Goal: Task Accomplishment & Management: Manage account settings

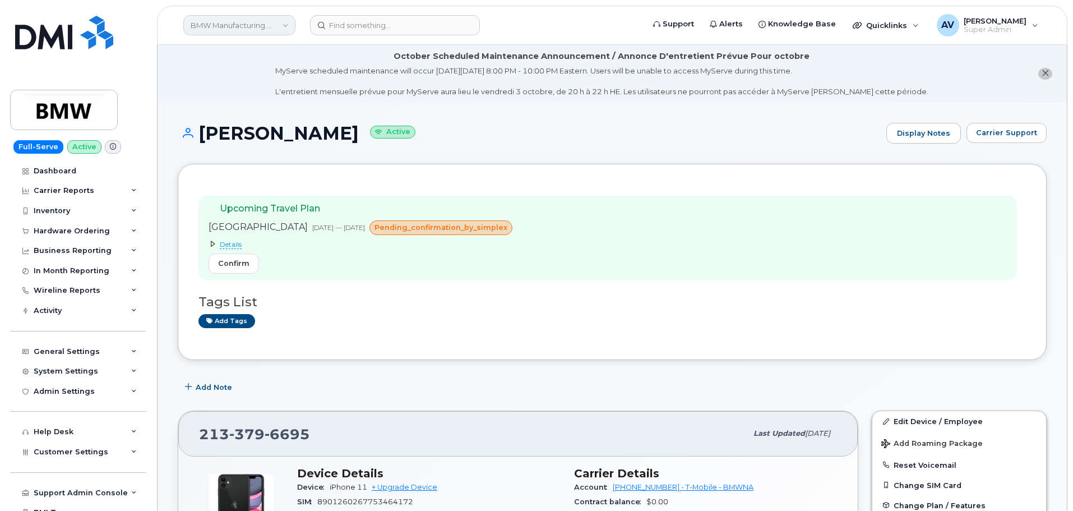
click at [246, 27] on link "BMW Manufacturing Co LLC" at bounding box center [239, 25] width 112 height 20
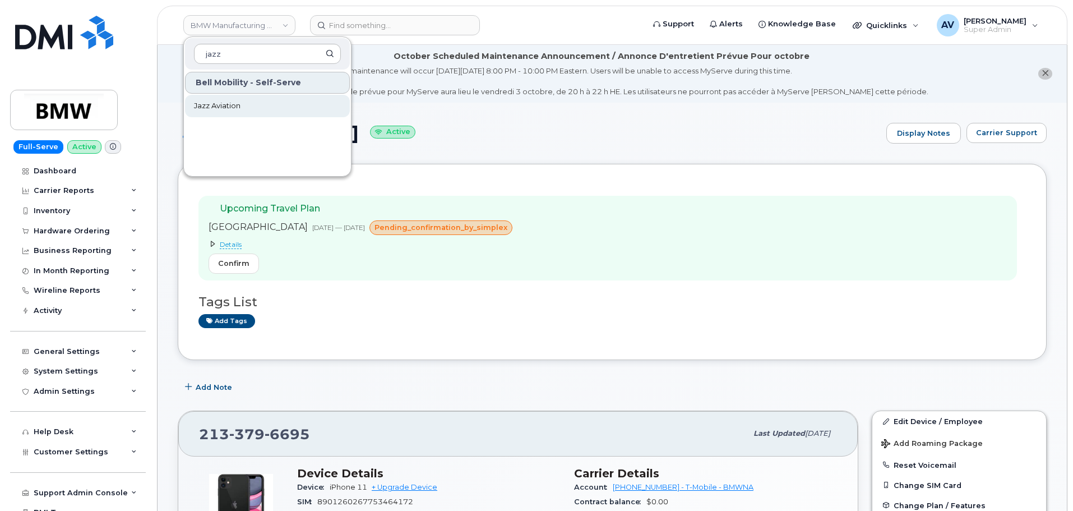
type input "jazz"
click at [250, 108] on link "Jazz Aviation" at bounding box center [267, 106] width 165 height 22
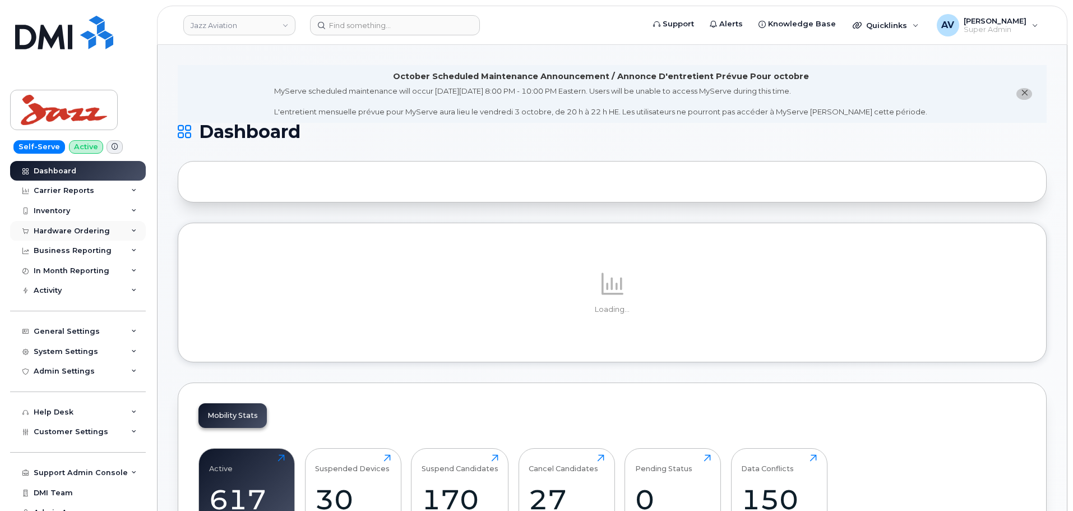
click at [95, 230] on div "Hardware Ordering" at bounding box center [72, 231] width 76 height 9
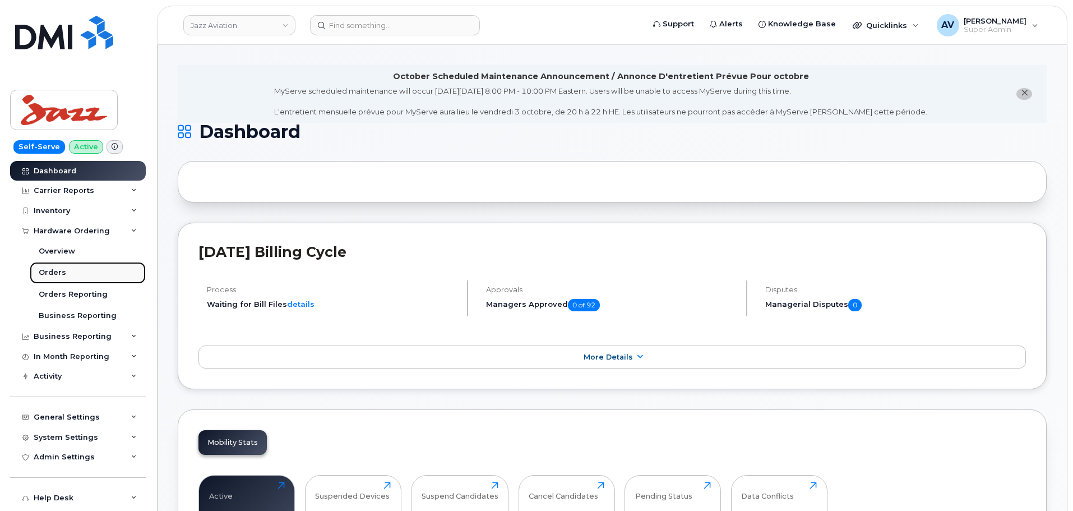
click at [84, 273] on link "Orders" at bounding box center [88, 272] width 116 height 21
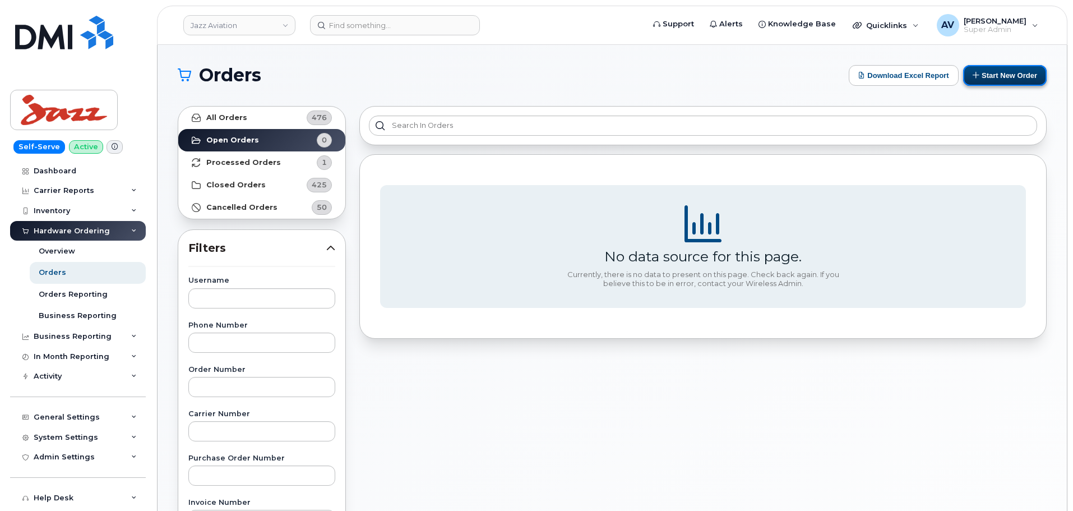
click at [1010, 77] on button "Start New Order" at bounding box center [1005, 75] width 84 height 21
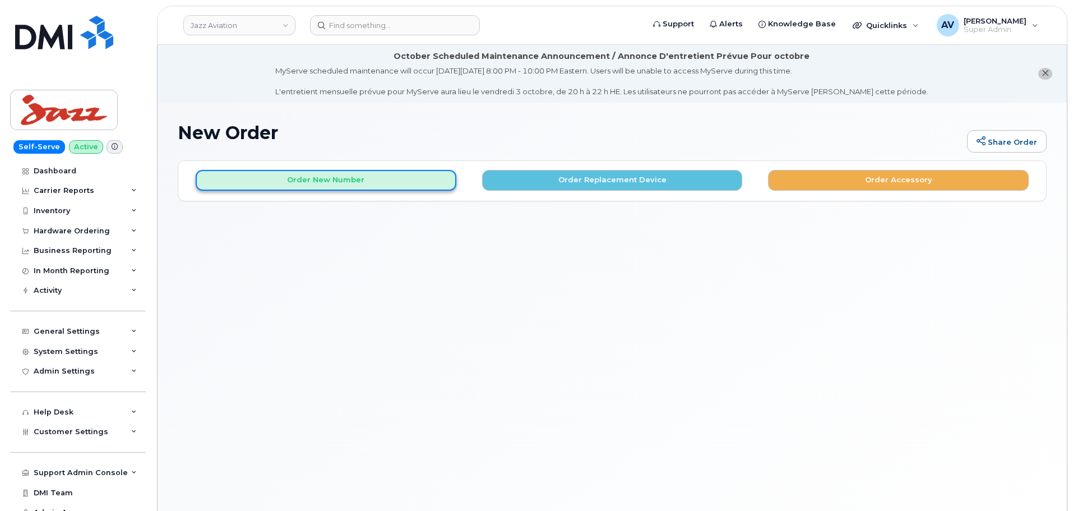
click at [351, 175] on button "Order New Number" at bounding box center [326, 180] width 261 height 21
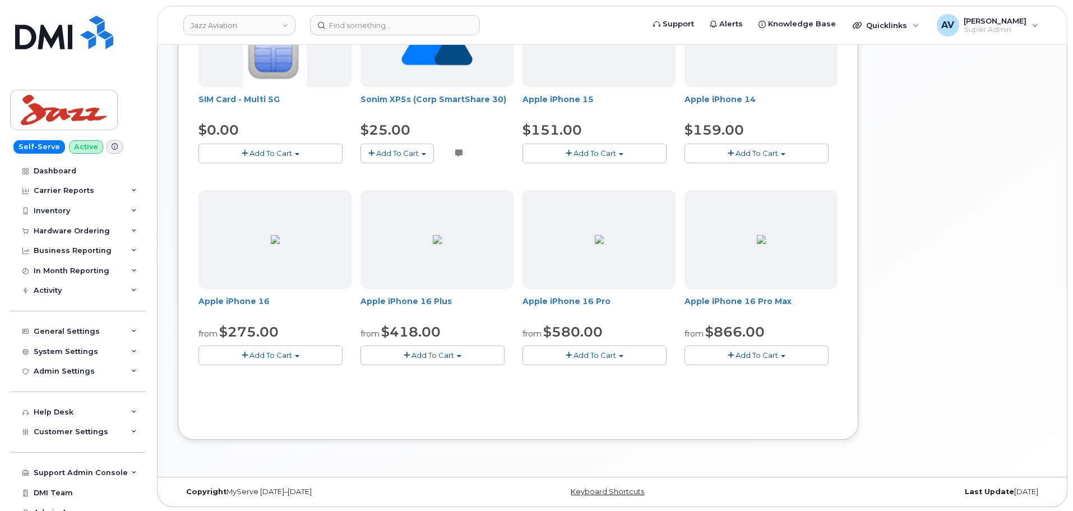
scroll to position [289, 0]
click at [776, 352] on span "Add To Cart" at bounding box center [757, 353] width 43 height 9
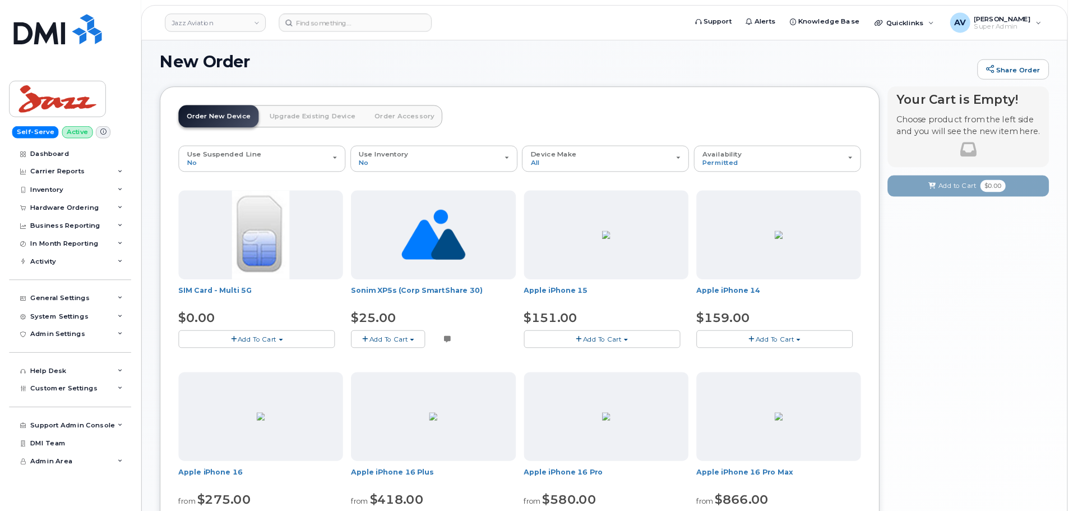
scroll to position [65, 0]
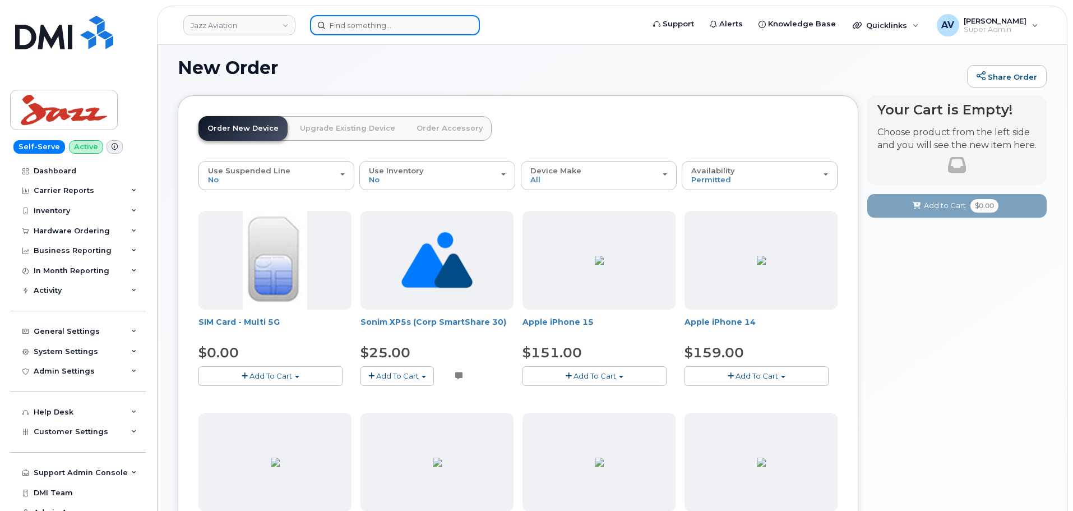
click at [366, 32] on input at bounding box center [395, 25] width 170 height 20
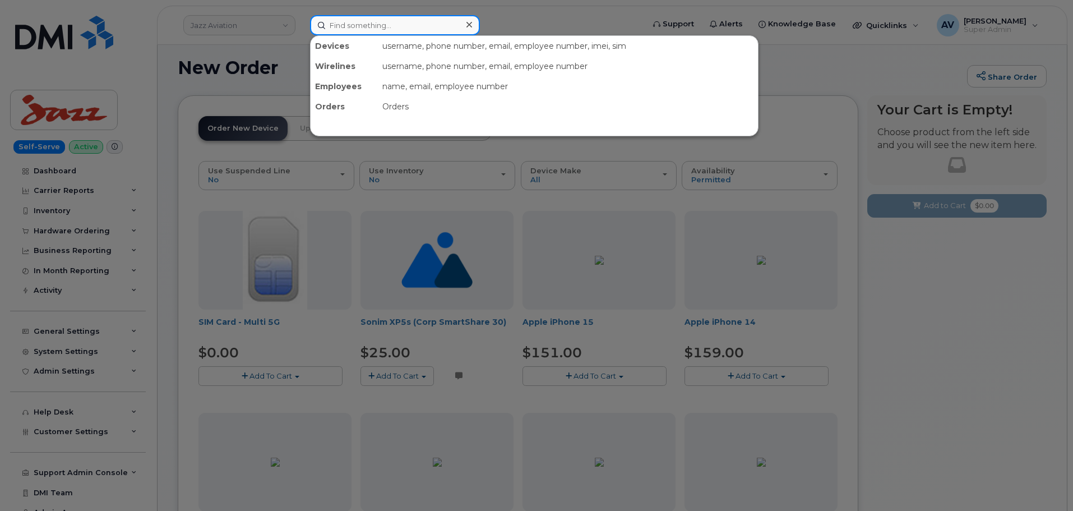
paste input "[PERSON_NAME]"
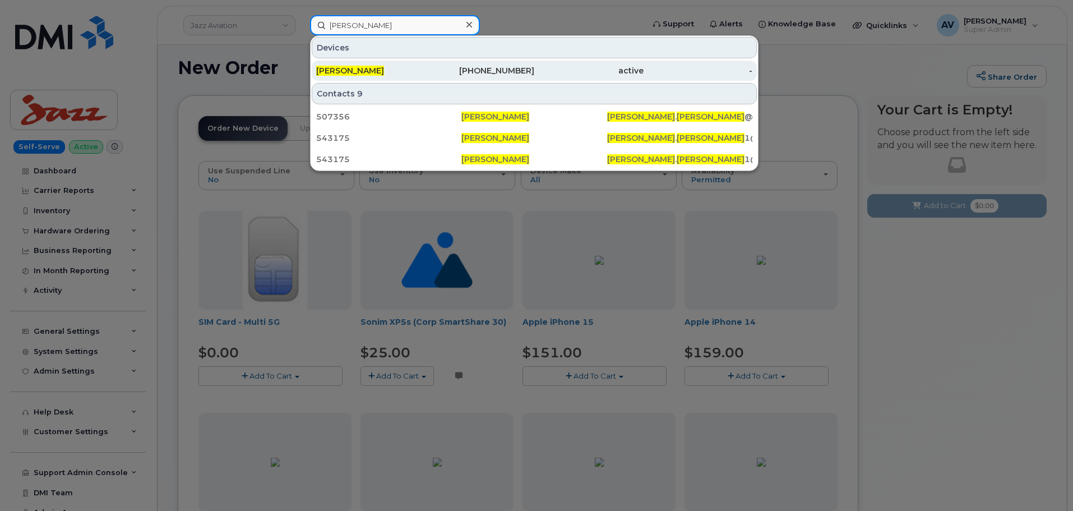
type input "[PERSON_NAME]"
click at [422, 68] on div "DYLAN LEWIS" at bounding box center [370, 70] width 109 height 11
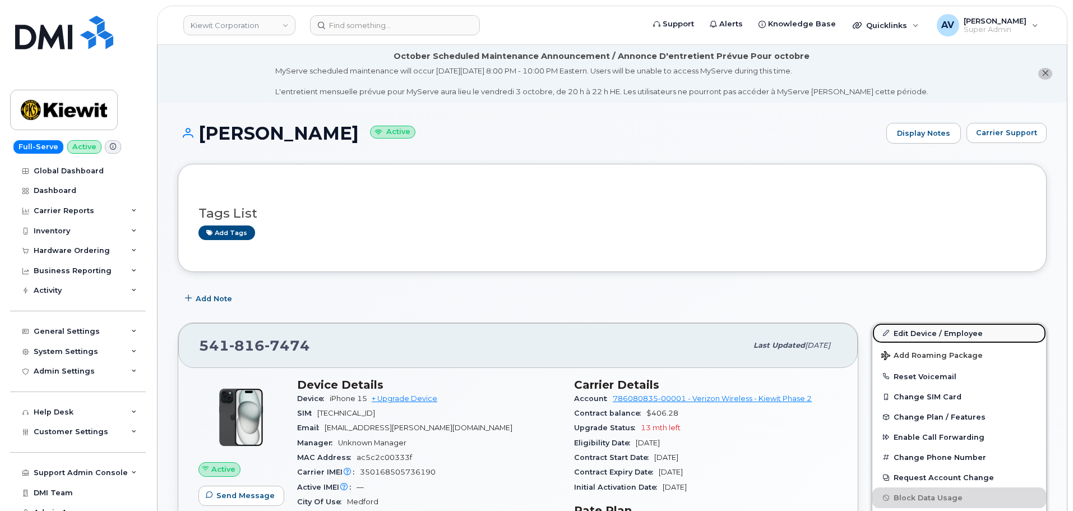
click at [904, 333] on link "Edit Device / Employee" at bounding box center [959, 333] width 174 height 20
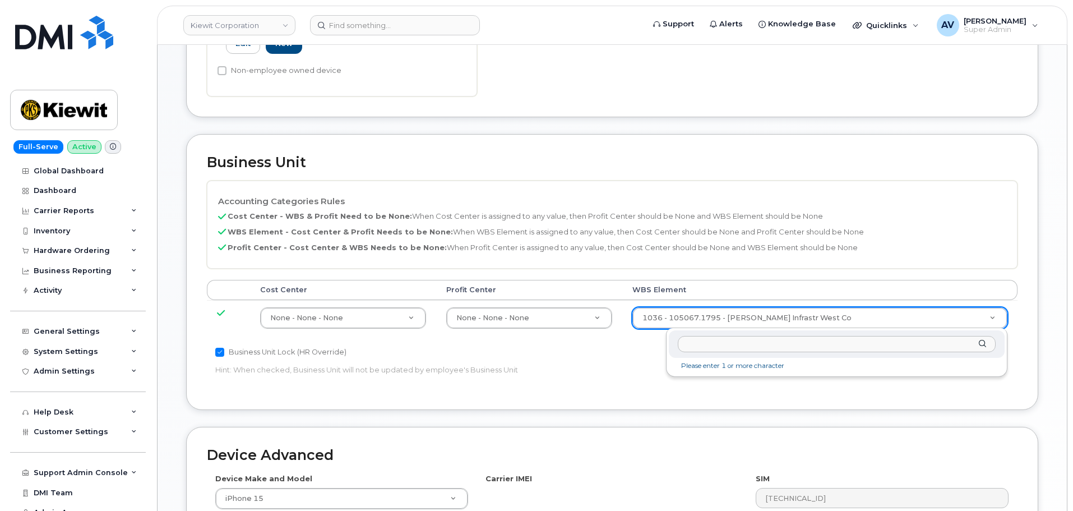
scroll to position [506, 0]
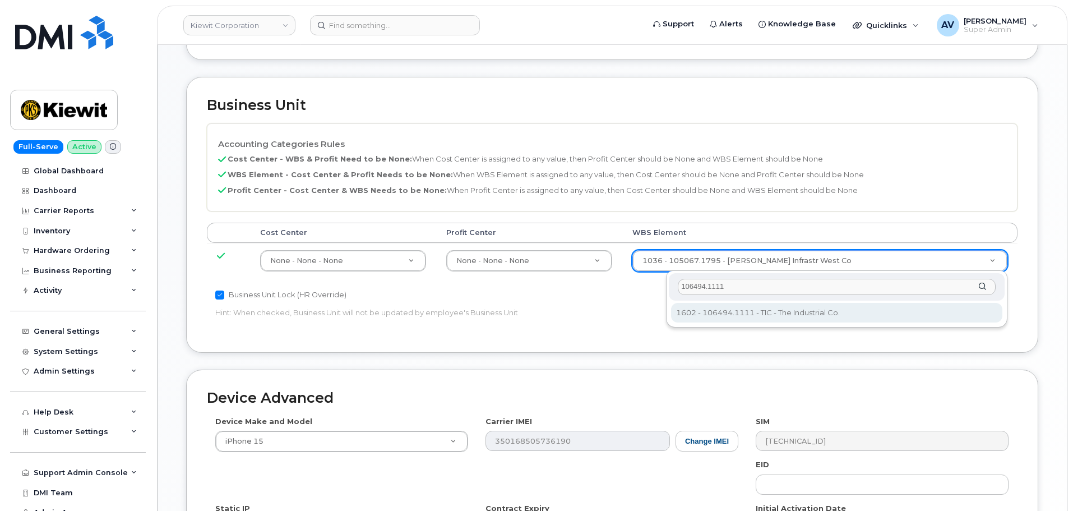
type input "106494.1111"
type input "35946483"
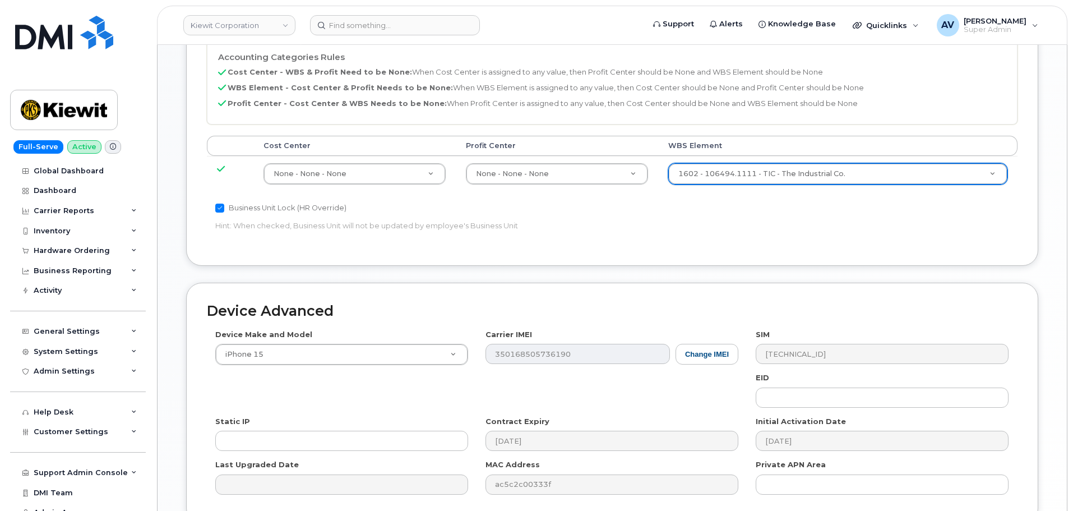
scroll to position [699, 0]
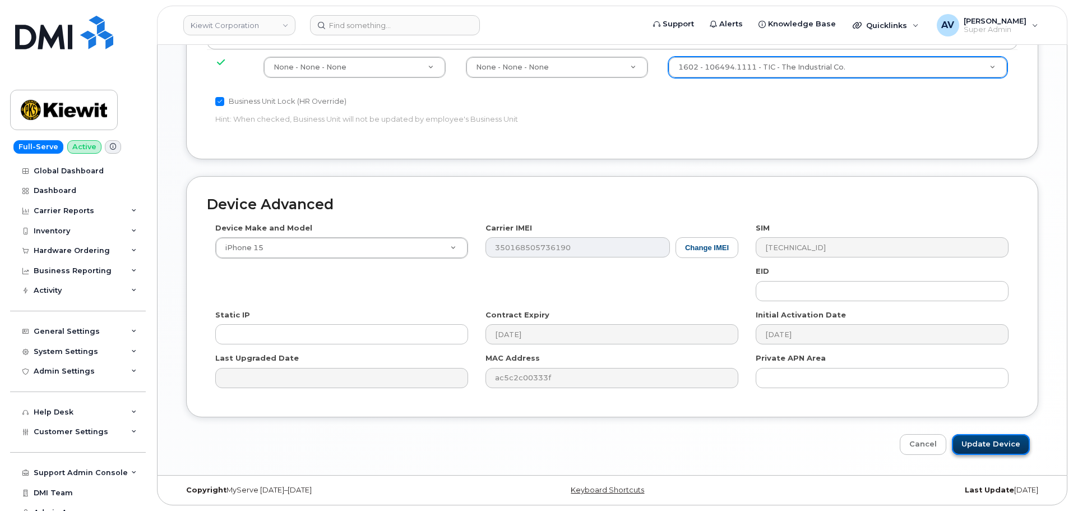
click at [973, 443] on input "Update Device" at bounding box center [991, 444] width 78 height 21
type input "Saving..."
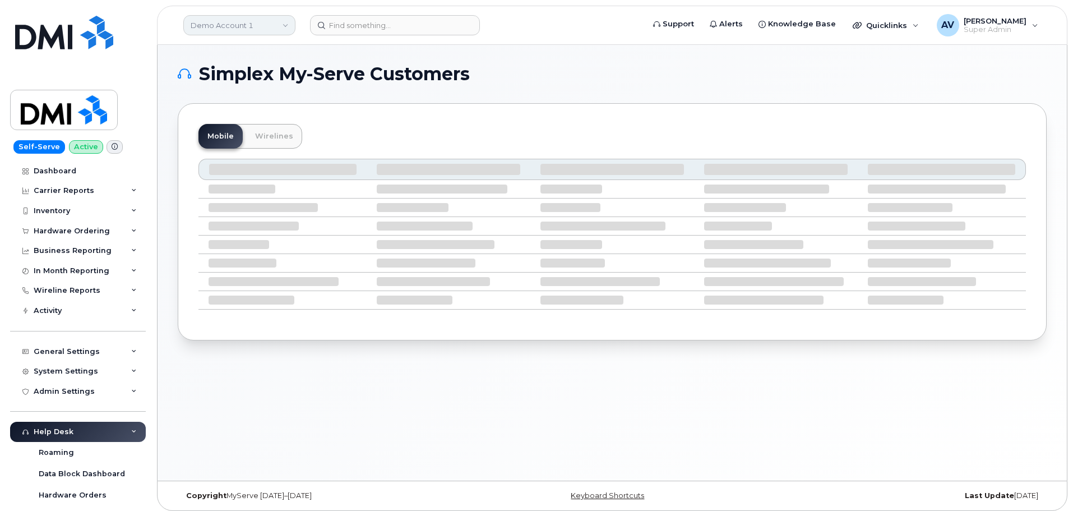
click at [260, 26] on link "Demo Account 1" at bounding box center [239, 25] width 112 height 20
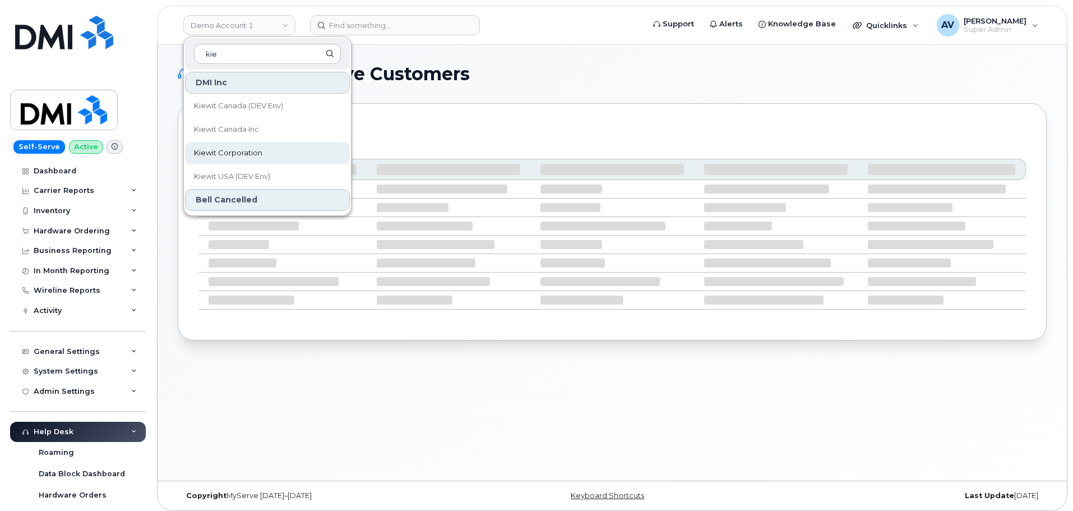
type input "kie"
click at [278, 151] on link "Kiewit Corporation" at bounding box center [267, 153] width 165 height 22
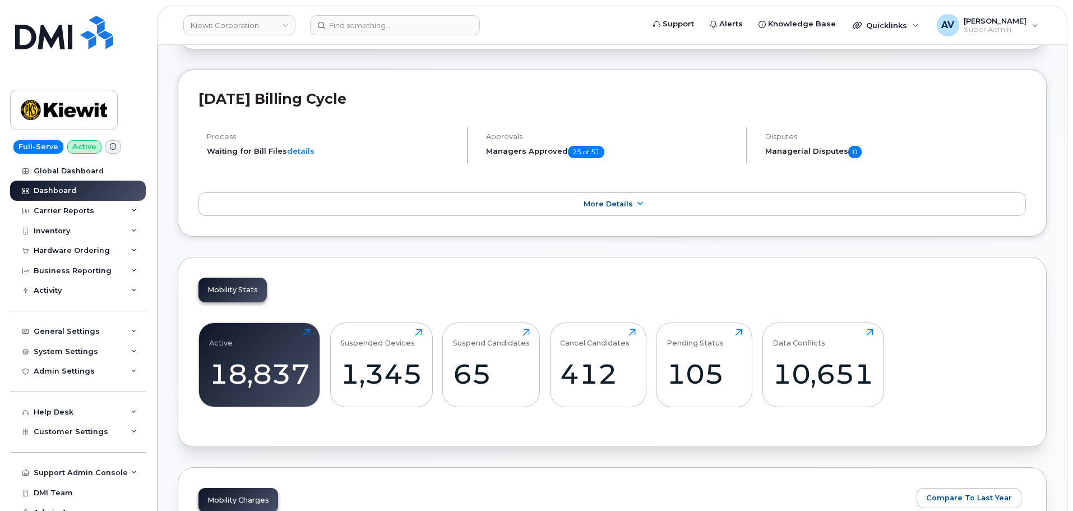
scroll to position [224, 0]
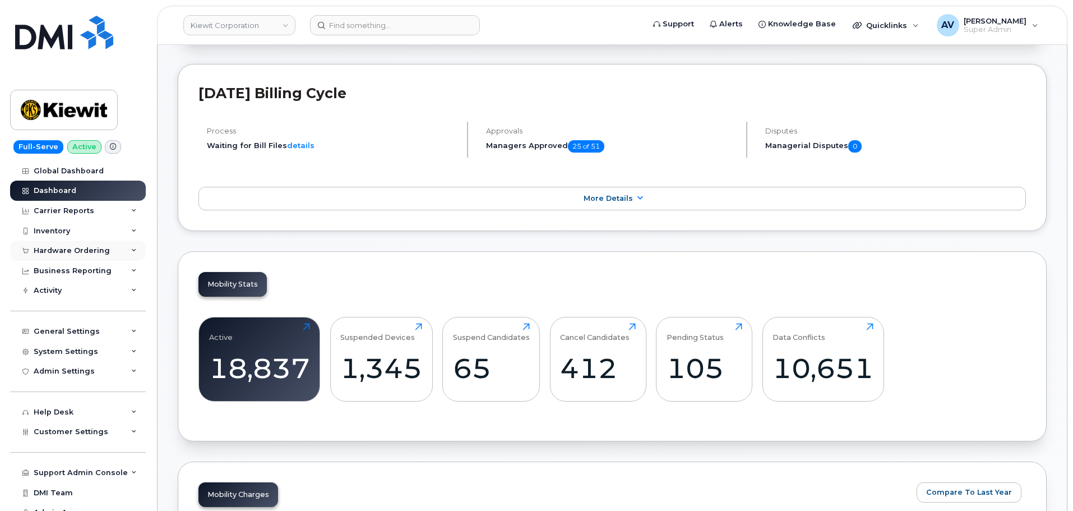
click at [71, 253] on div "Hardware Ordering" at bounding box center [72, 250] width 76 height 9
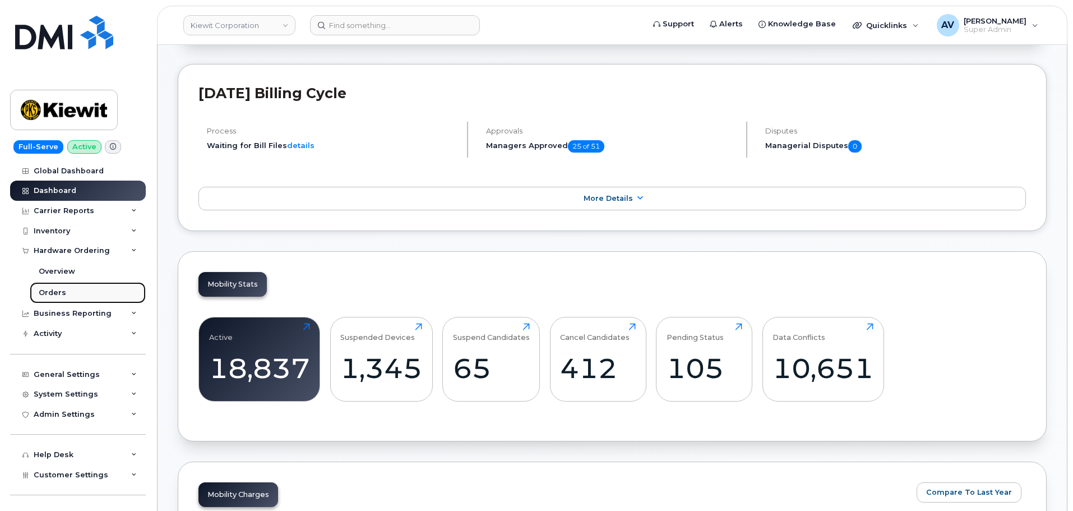
click at [59, 289] on div "Orders" at bounding box center [52, 293] width 27 height 10
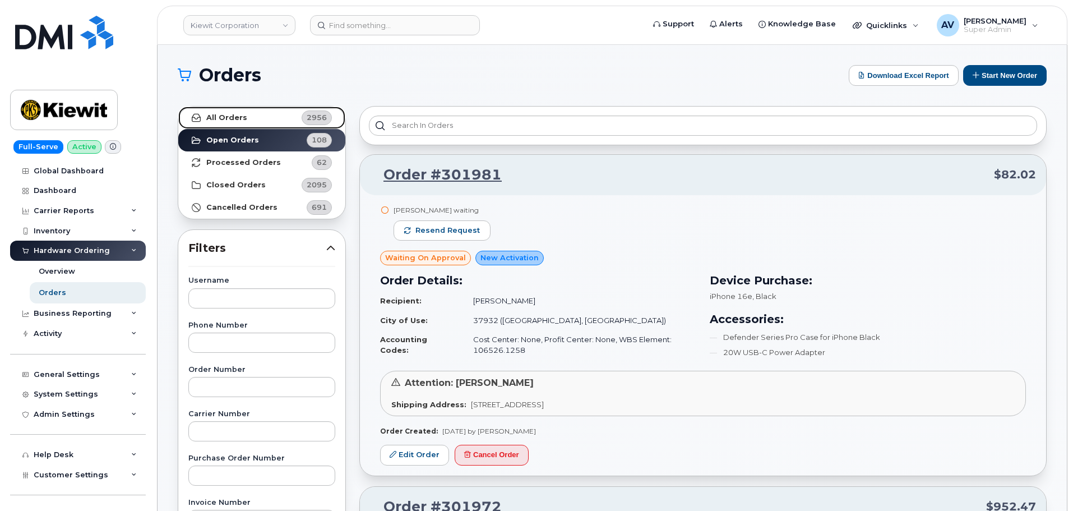
click at [264, 121] on link "All Orders 2956" at bounding box center [261, 118] width 167 height 22
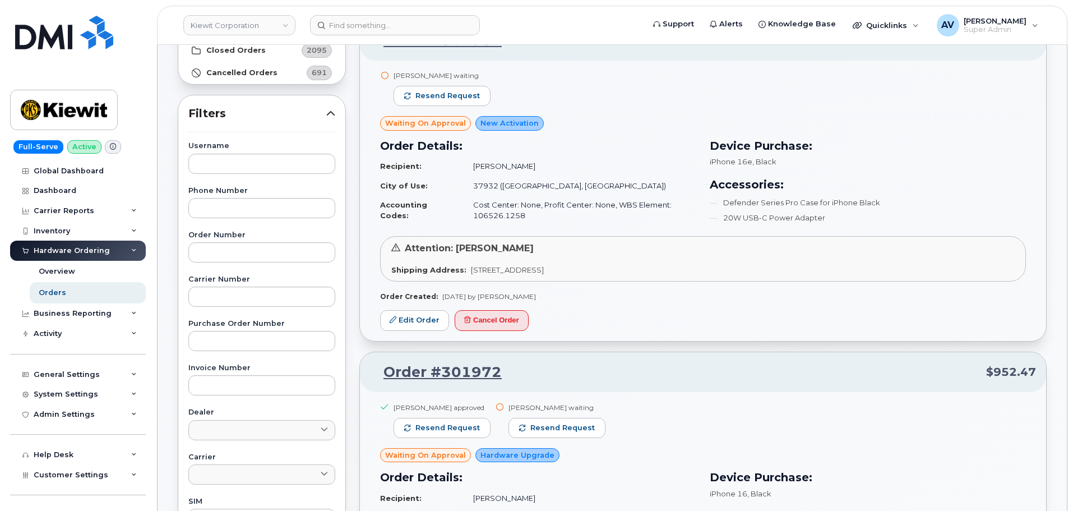
scroll to position [112, 0]
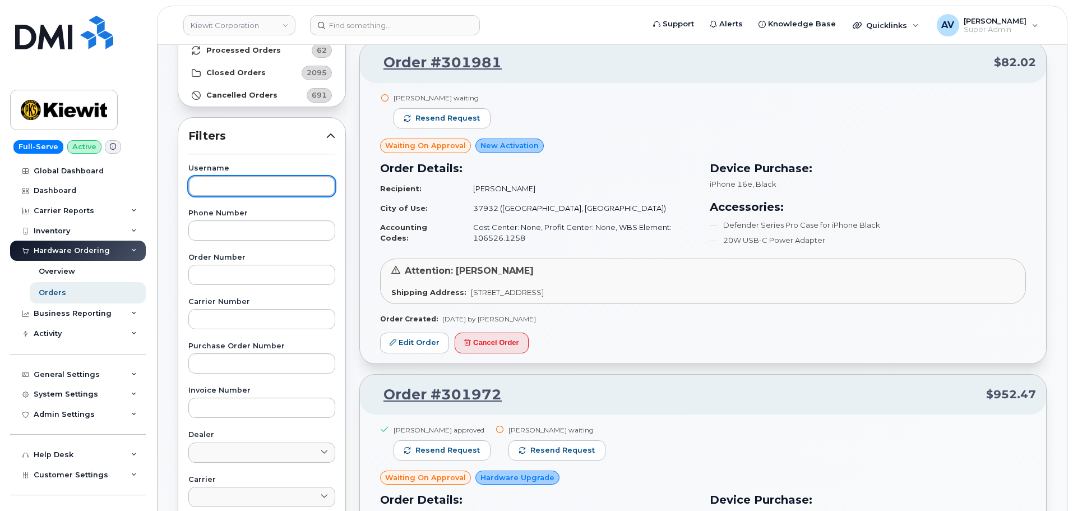
click at [251, 184] on input "text" at bounding box center [261, 186] width 147 height 20
paste input "Jolene Robbins"
type input "Jolene Robbins"
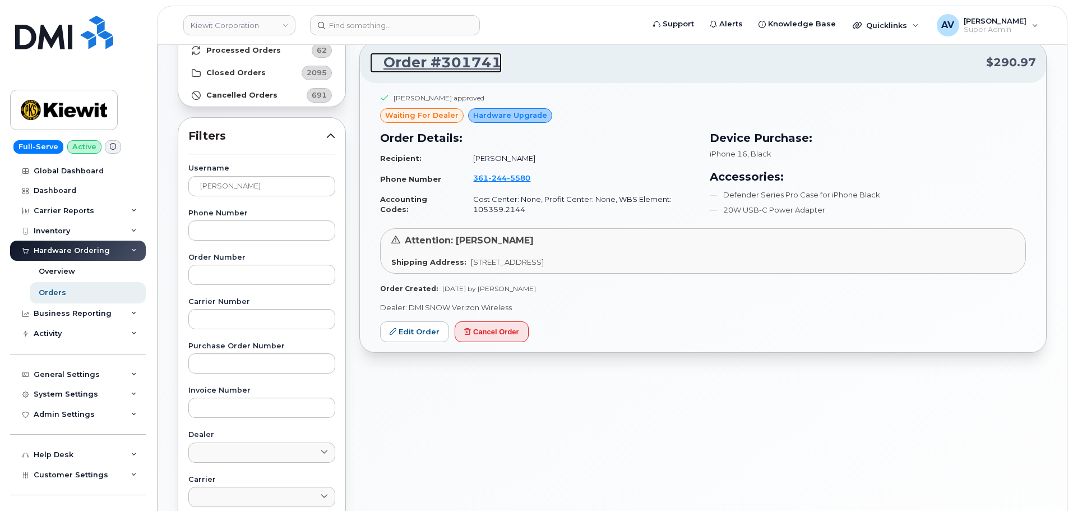
click at [463, 66] on link "Order #301741" at bounding box center [436, 63] width 132 height 20
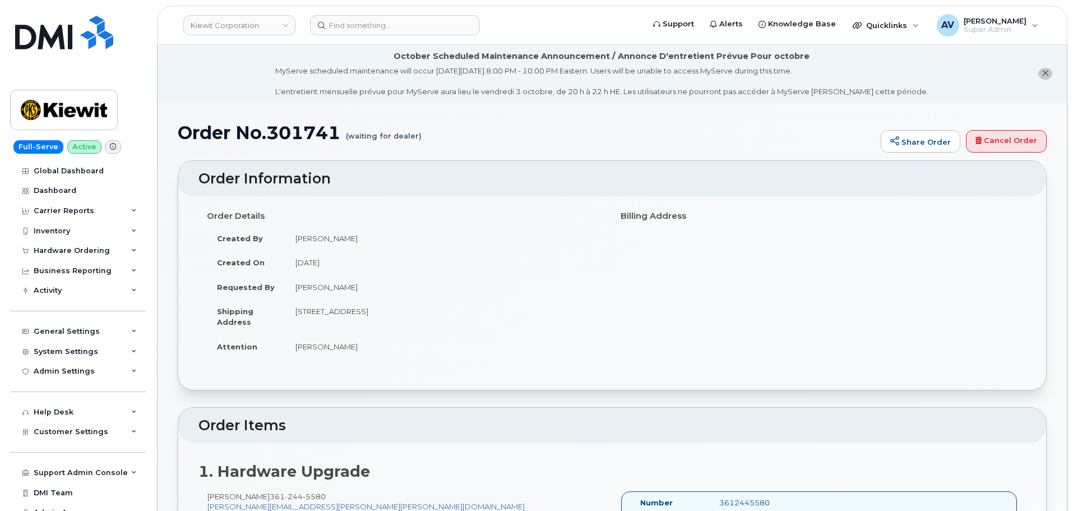
click at [308, 130] on h1 "Order No.301741 (waiting for dealer)" at bounding box center [526, 133] width 697 height 20
copy h1 "301741"
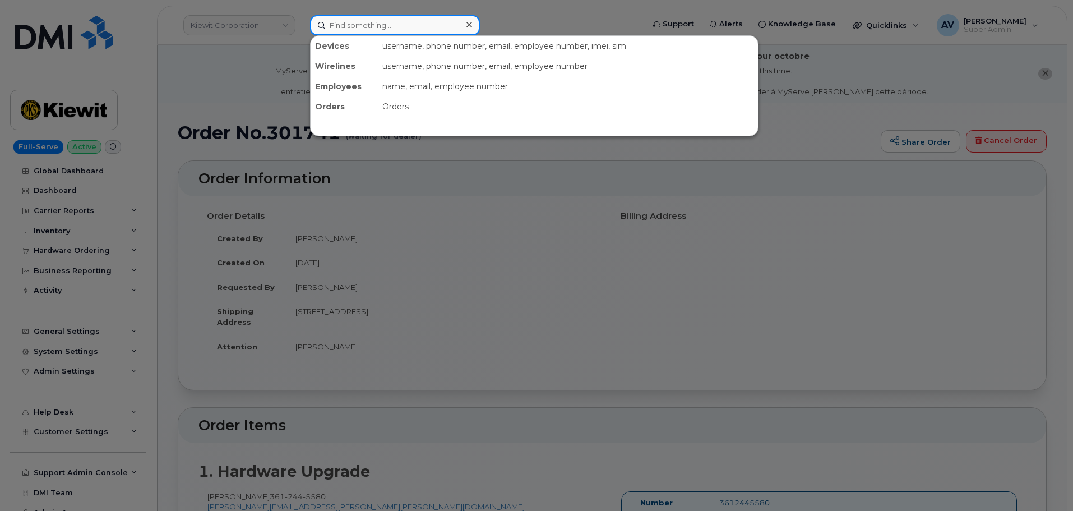
click at [371, 25] on input at bounding box center [395, 25] width 170 height 20
paste input "[PERSON_NAME] Redamalla"
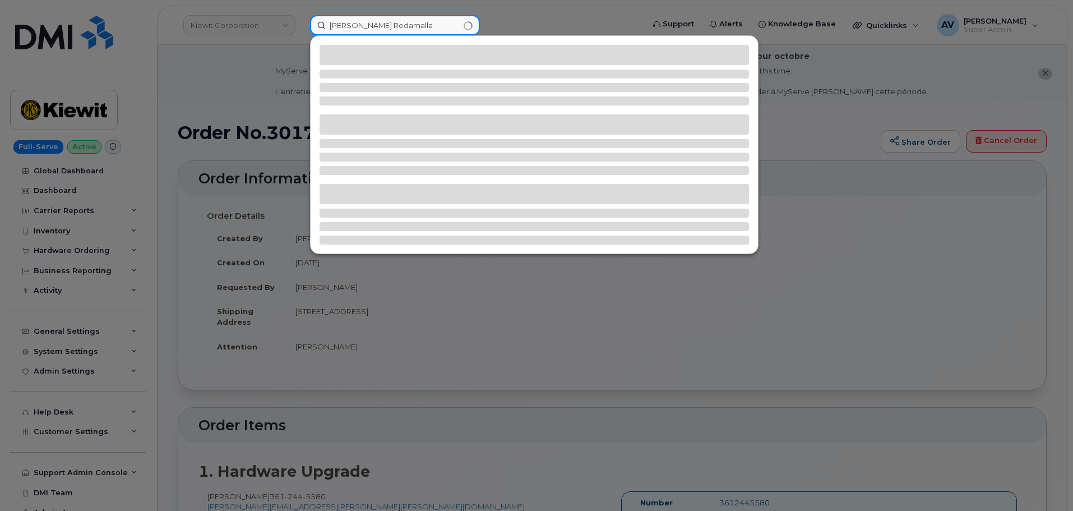
type input "[PERSON_NAME] Redamalla"
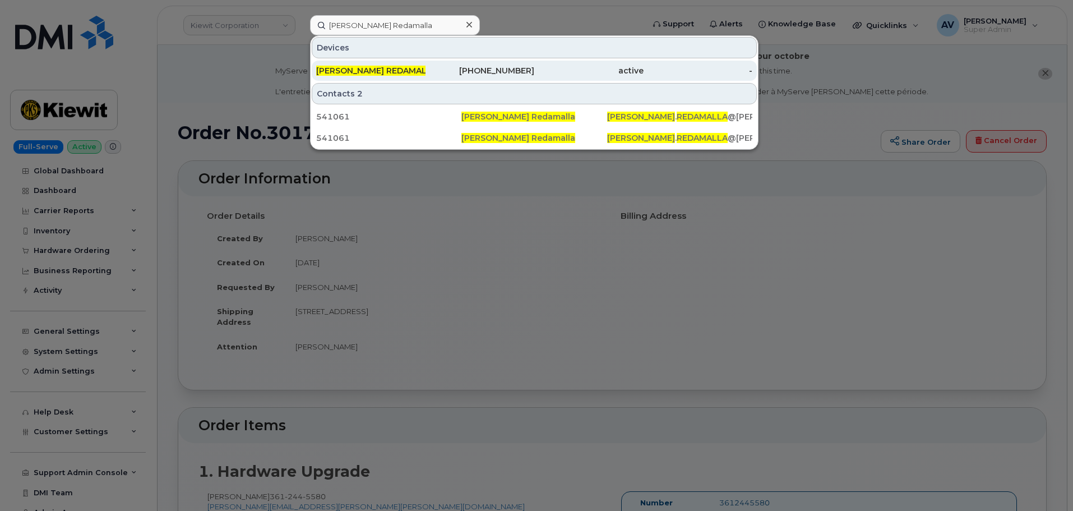
click at [432, 68] on div "707-260-9631" at bounding box center [480, 70] width 109 height 11
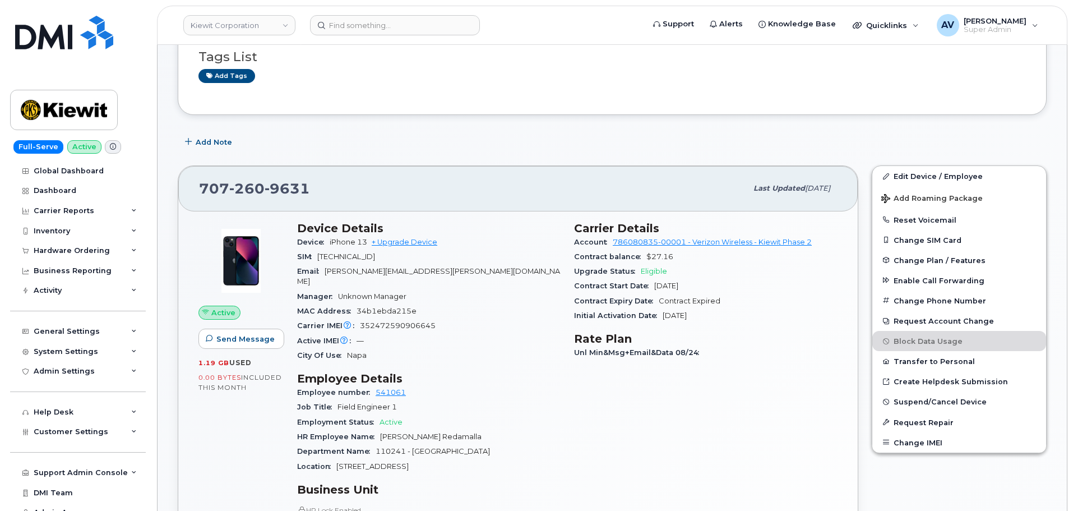
scroll to position [168, 0]
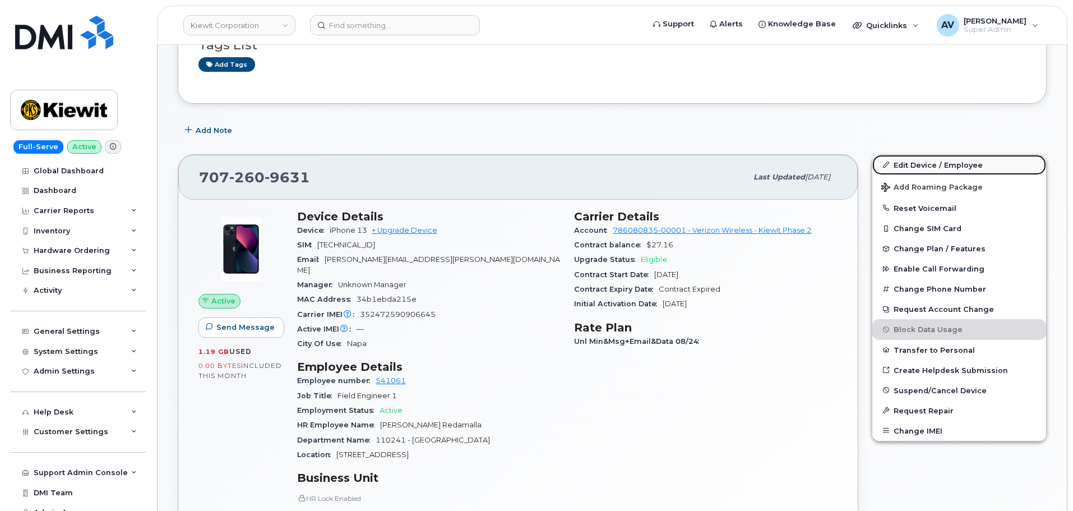
click at [930, 167] on link "Edit Device / Employee" at bounding box center [959, 165] width 174 height 20
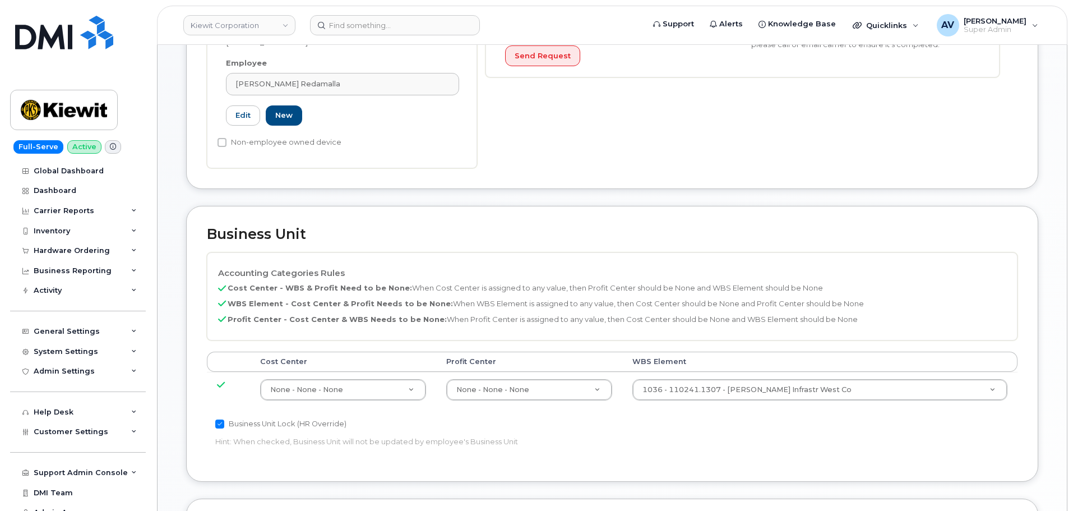
scroll to position [449, 0]
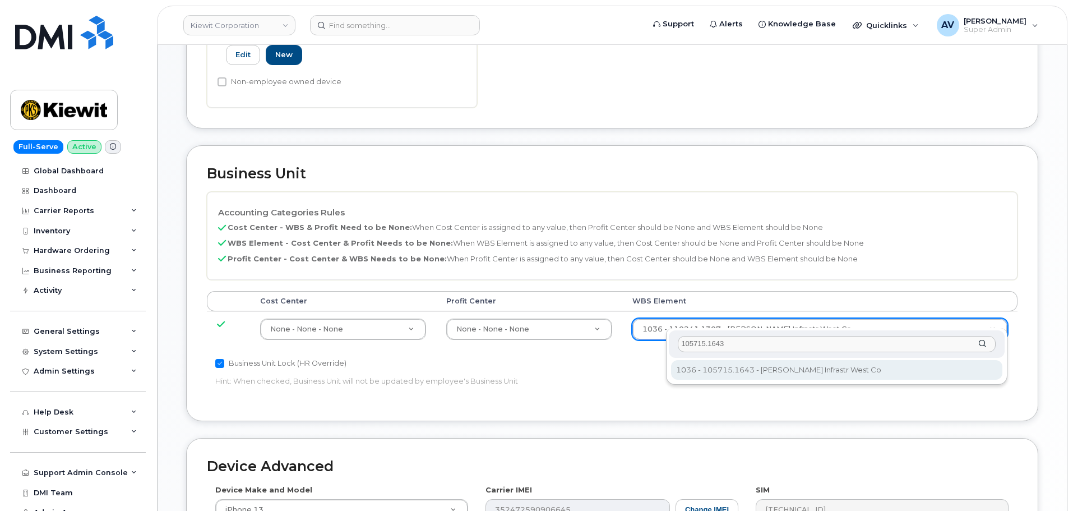
type input "105715.1643"
type input "29937721"
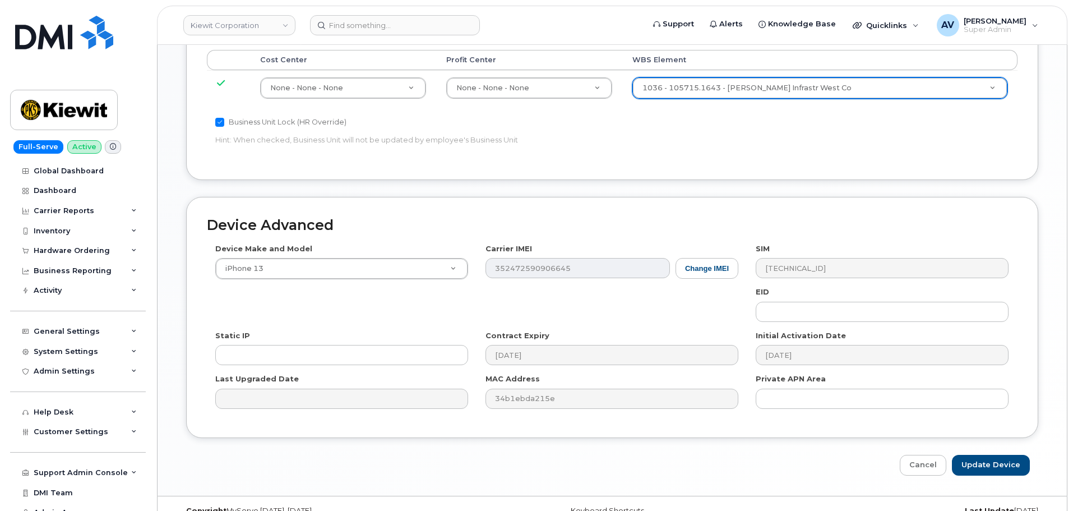
scroll to position [699, 0]
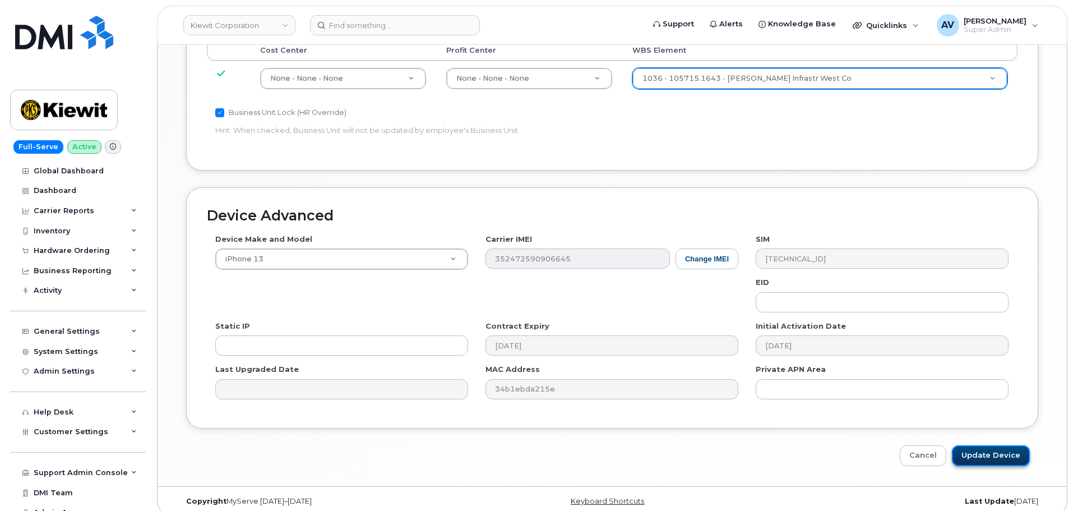
click at [995, 445] on input "Update Device" at bounding box center [991, 455] width 78 height 21
type input "Saving..."
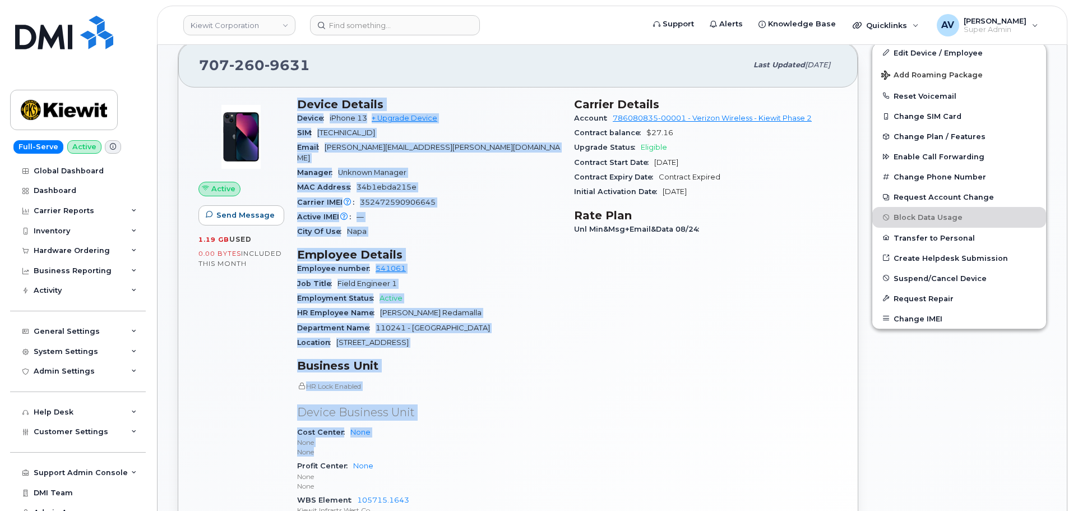
scroll to position [336, 0]
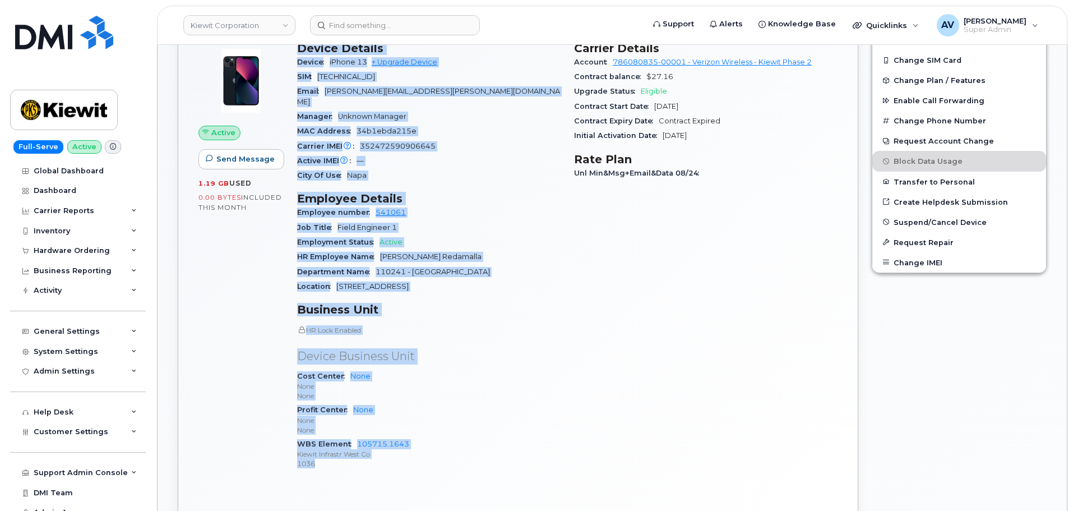
drag, startPoint x: 298, startPoint y: 216, endPoint x: 438, endPoint y: 451, distance: 273.6
click at [438, 451] on div "Device Details Device iPhone 13 + Upgrade Device SIM [TECHNICAL_ID] Email [PERS…" at bounding box center [428, 261] width 277 height 452
copy div "Device Details Device iPhone 13 + Upgrade Device SIM [TECHNICAL_ID] Email [PERS…"
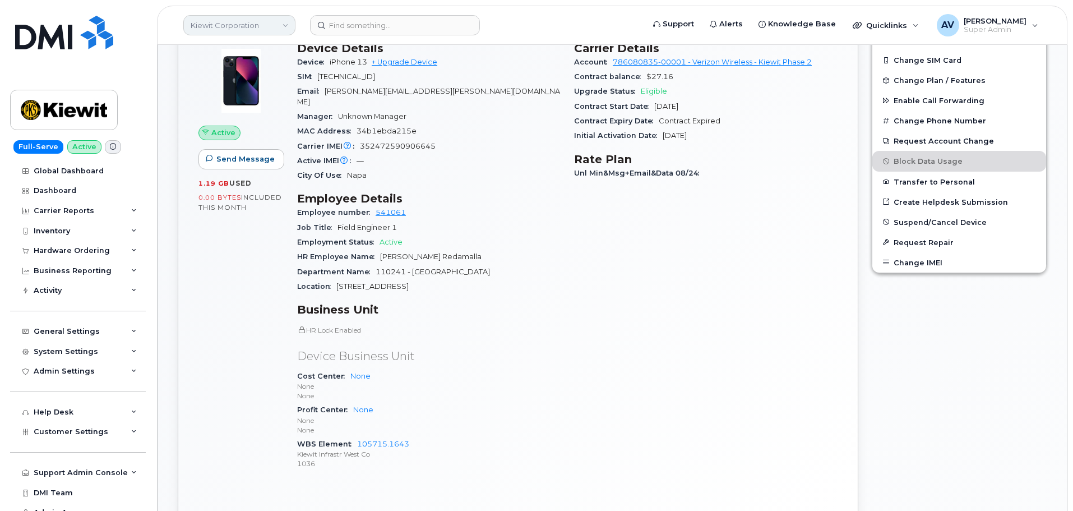
click at [266, 26] on link "Kiewit Corporation" at bounding box center [239, 25] width 112 height 20
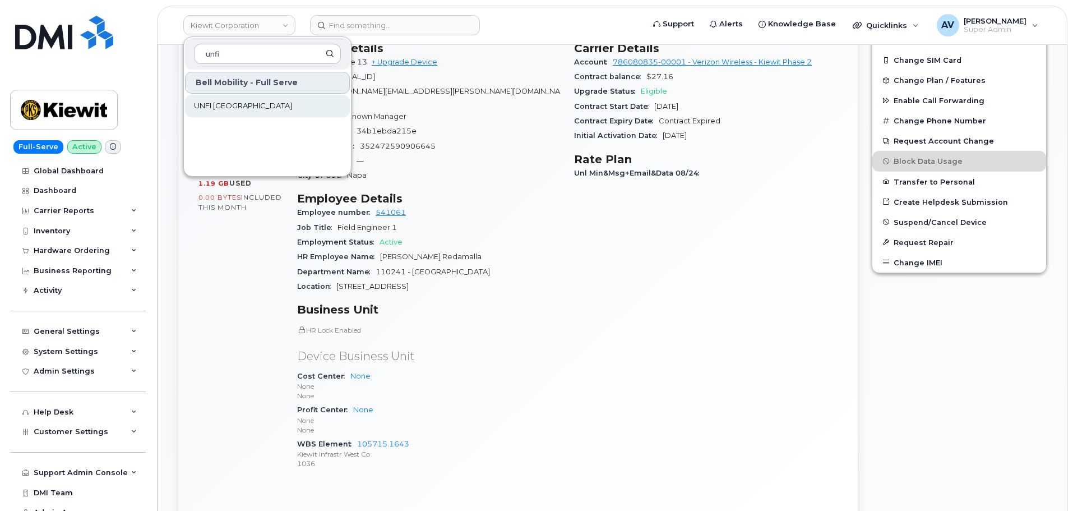
type input "unfi"
click at [275, 106] on link "UNFI [GEOGRAPHIC_DATA]" at bounding box center [267, 106] width 165 height 22
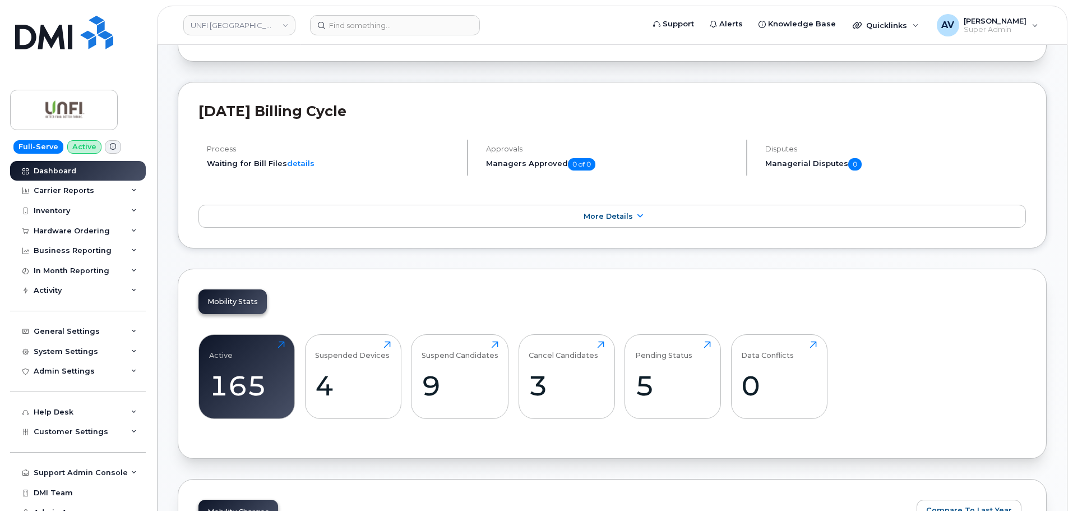
scroll to position [168, 0]
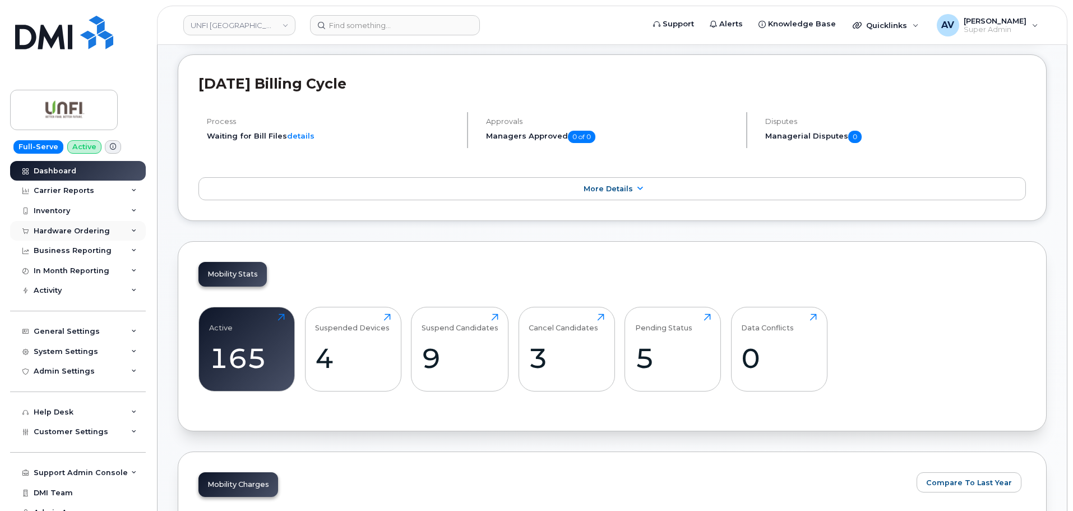
click at [89, 228] on div "Hardware Ordering" at bounding box center [72, 231] width 76 height 9
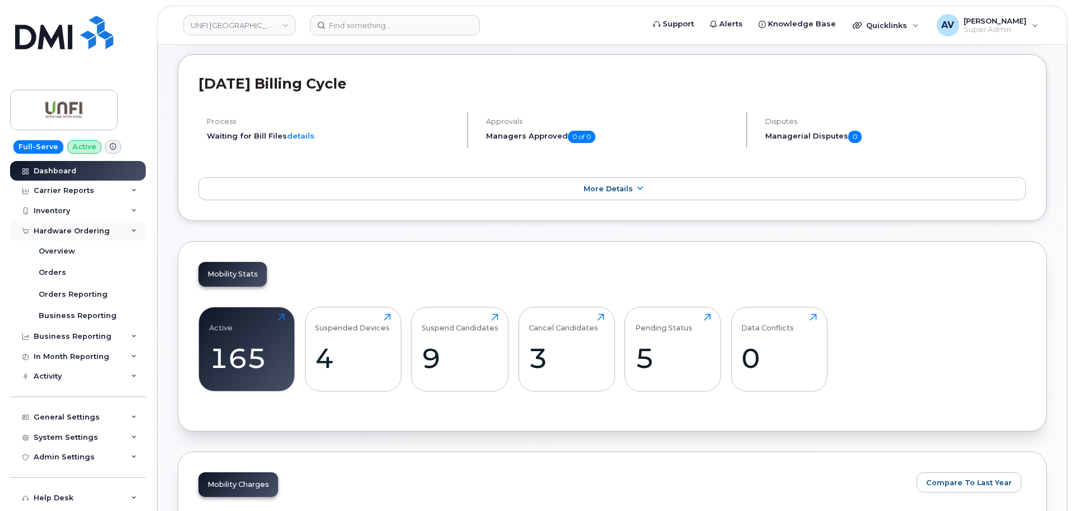
click at [89, 228] on div "Hardware Ordering" at bounding box center [72, 231] width 76 height 9
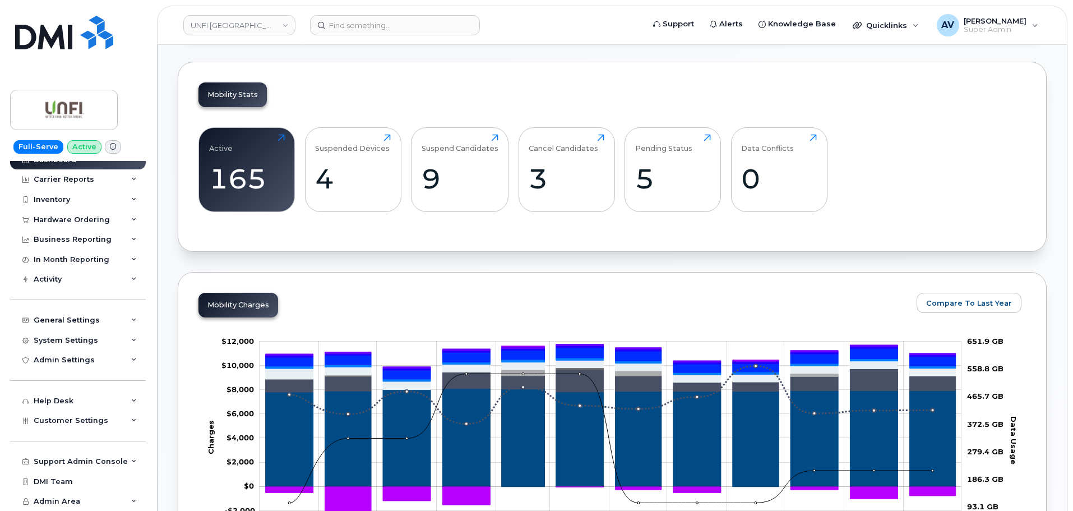
scroll to position [392, 0]
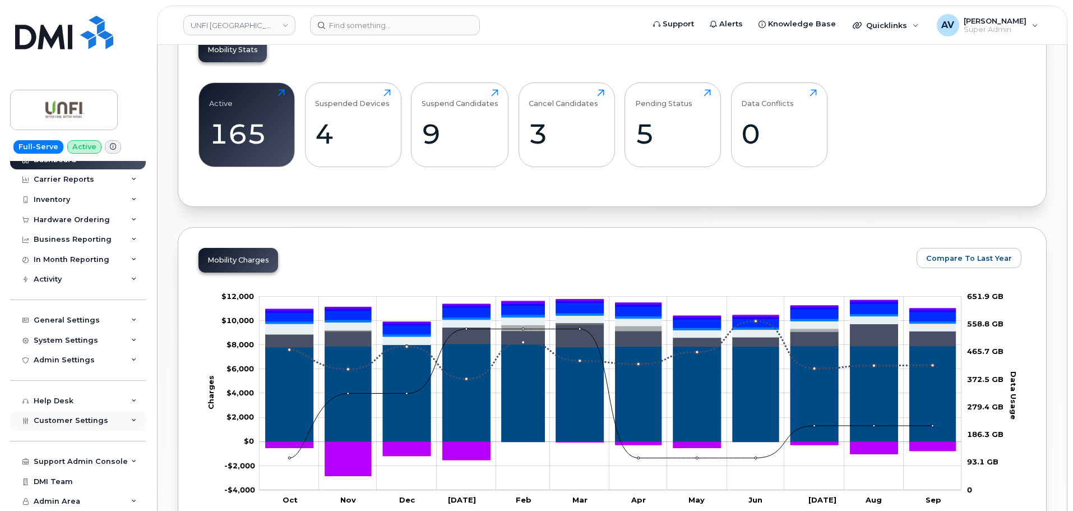
click at [127, 419] on div "Customer Settings" at bounding box center [78, 420] width 136 height 20
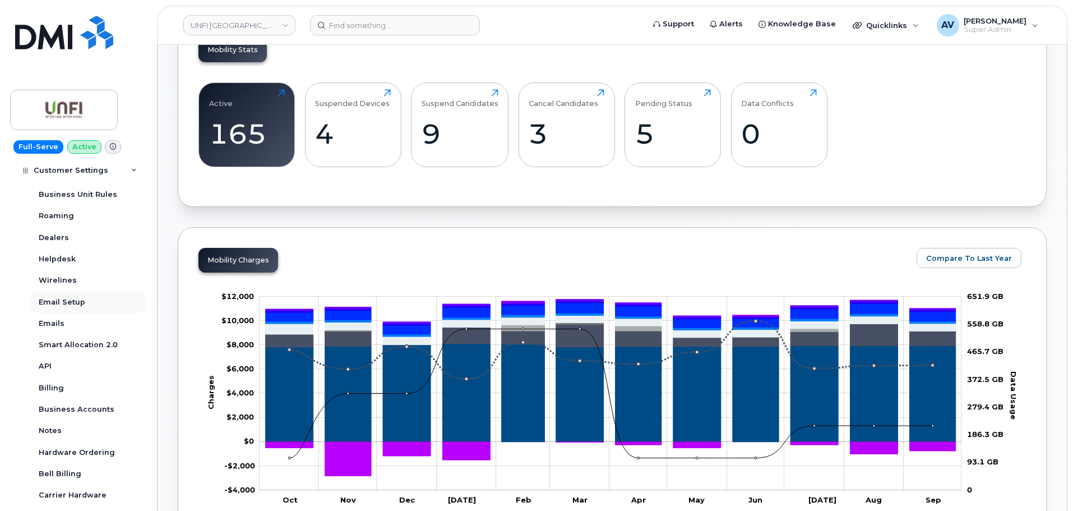
scroll to position [292, 0]
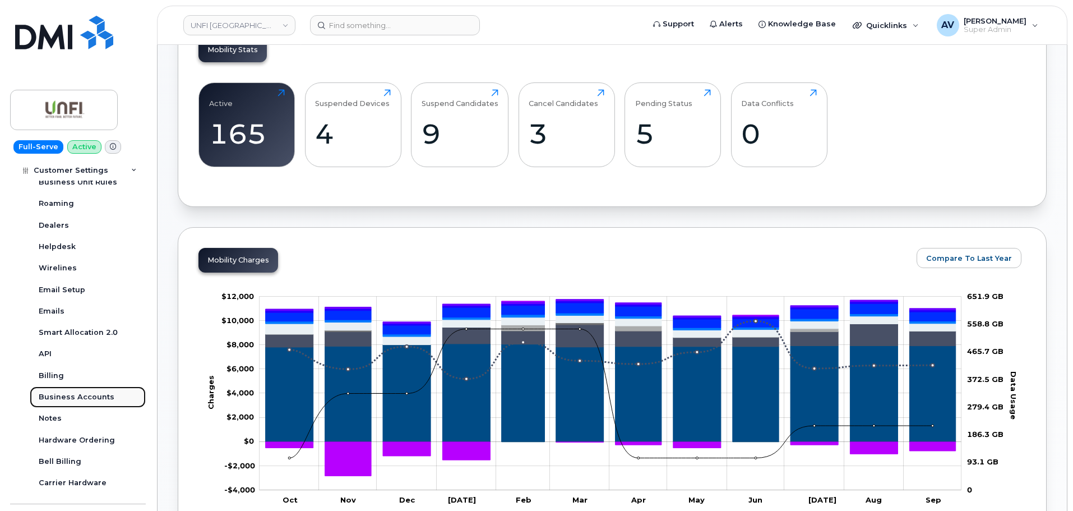
click at [94, 397] on div "Business Accounts" at bounding box center [77, 397] width 76 height 10
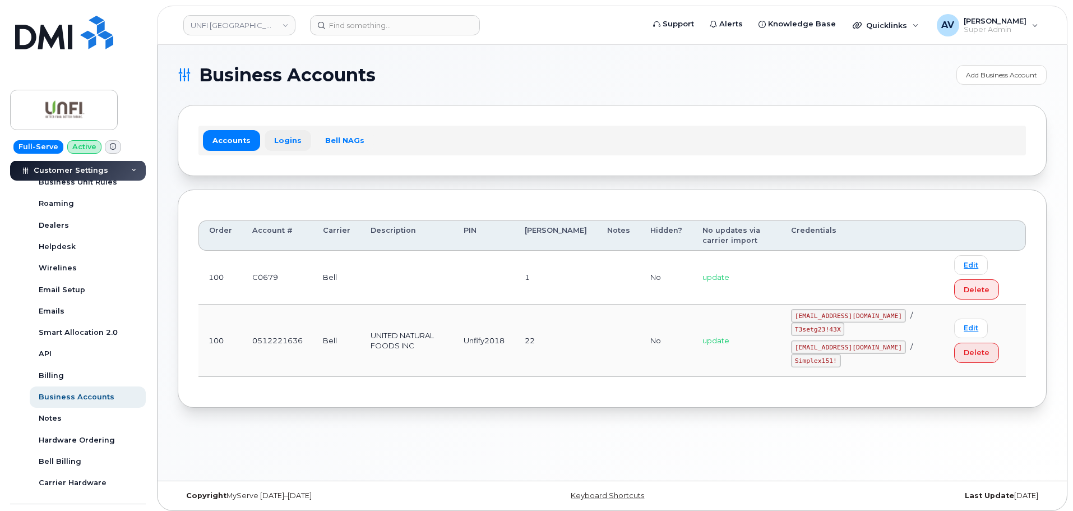
click at [289, 141] on link "Logins" at bounding box center [288, 140] width 47 height 20
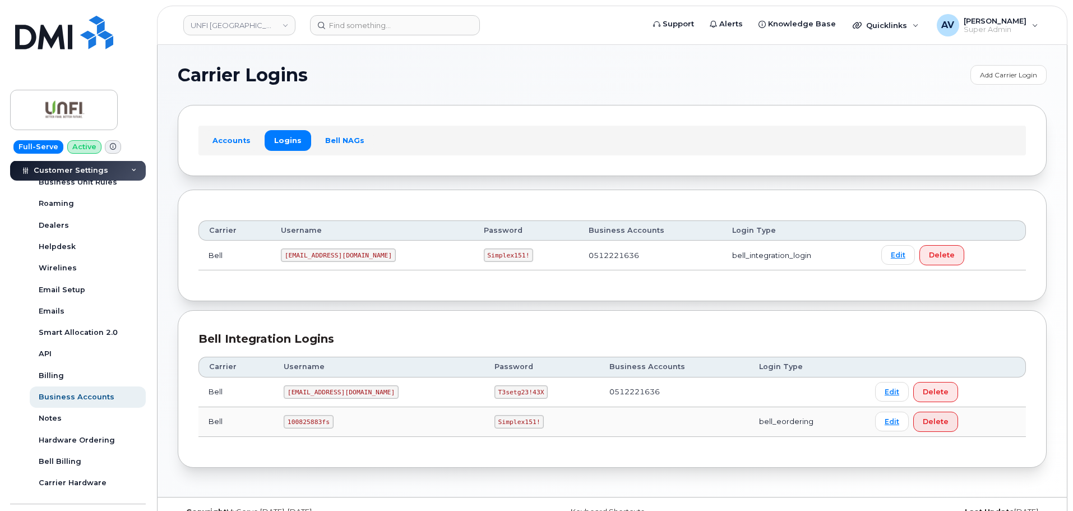
scroll to position [227, 0]
